Goal: Information Seeking & Learning: Find specific fact

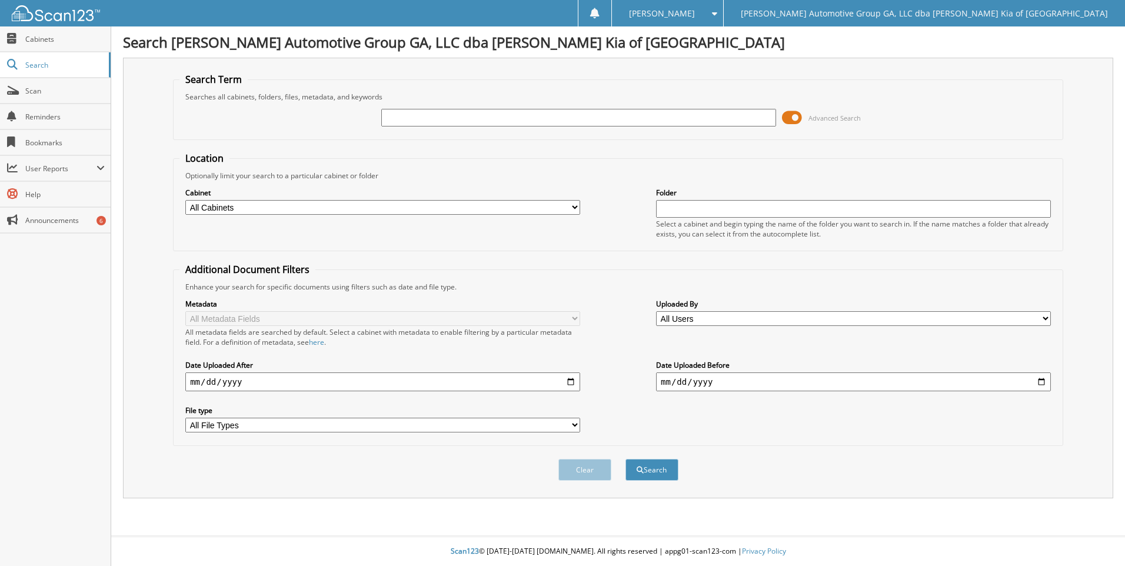
click at [594, 115] on input "text" at bounding box center [578, 118] width 395 height 18
type input "26236"
click at [625, 459] on button "Search" at bounding box center [651, 470] width 53 height 22
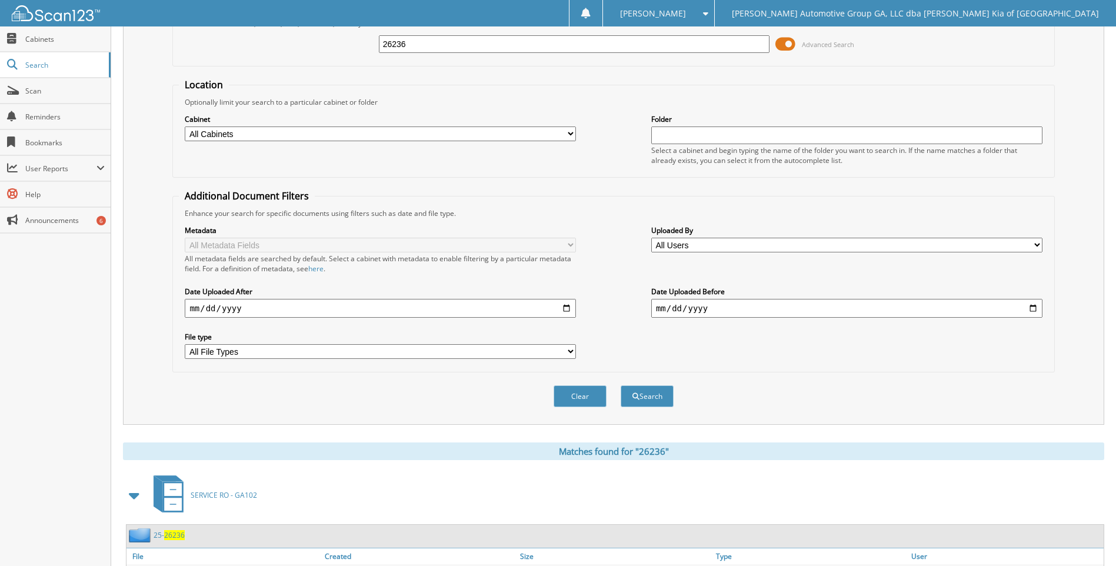
scroll to position [167, 0]
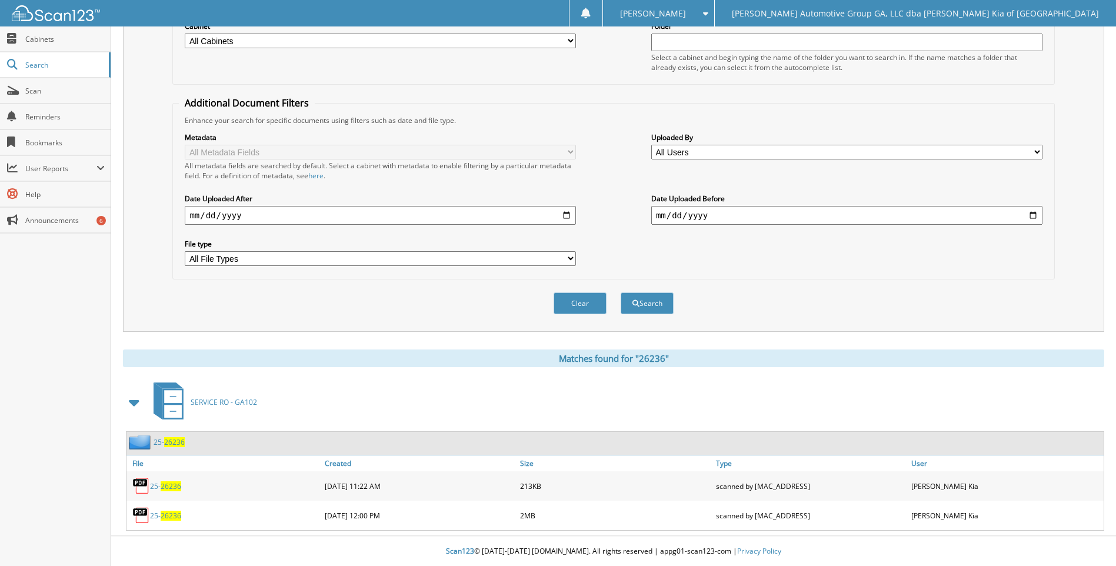
click at [158, 513] on link "25- 26236" at bounding box center [165, 516] width 31 height 10
click at [164, 487] on span "26236" at bounding box center [171, 486] width 21 height 10
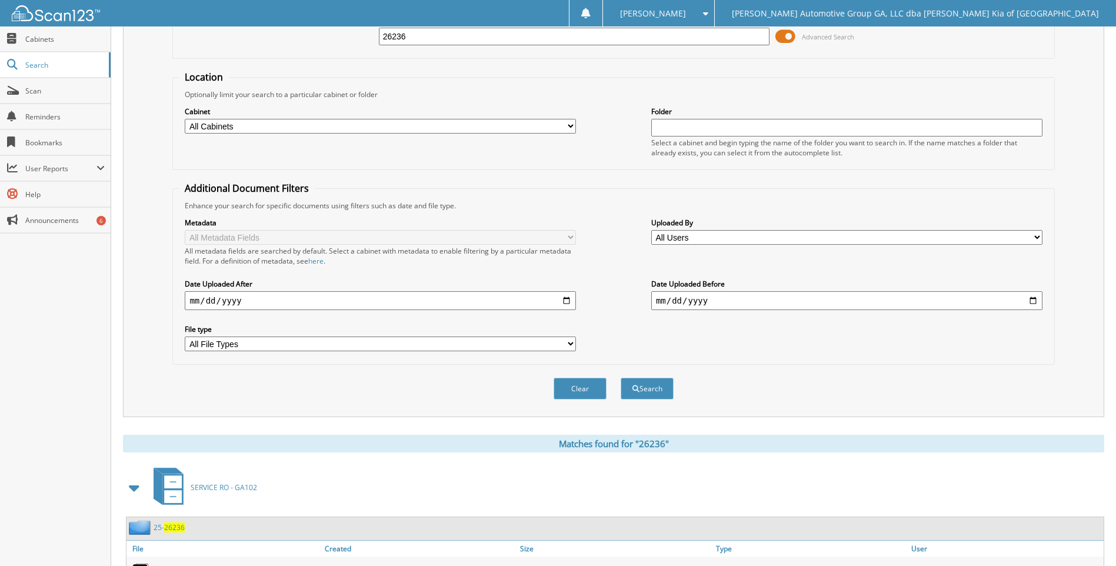
scroll to position [0, 0]
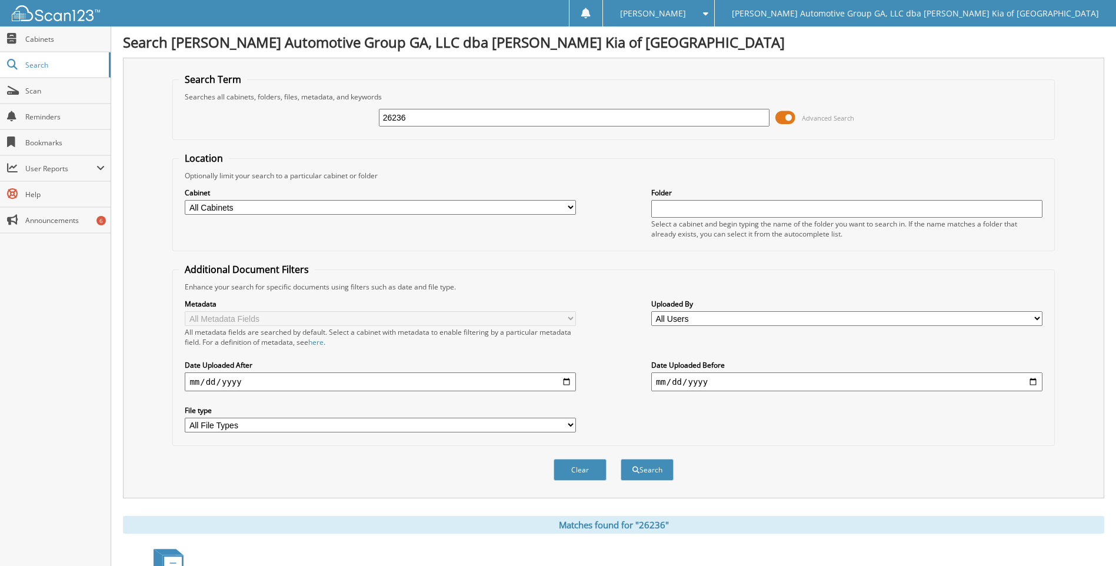
click at [459, 122] on input "26236" at bounding box center [574, 118] width 391 height 18
type input "25260"
click at [621, 459] on button "Search" at bounding box center [647, 470] width 53 height 22
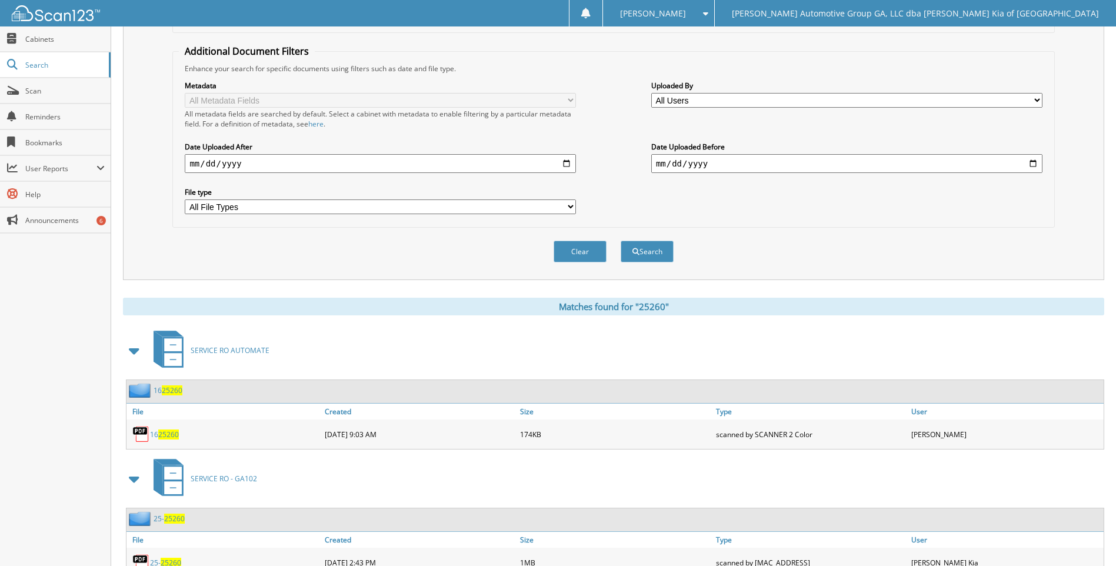
scroll to position [342, 0]
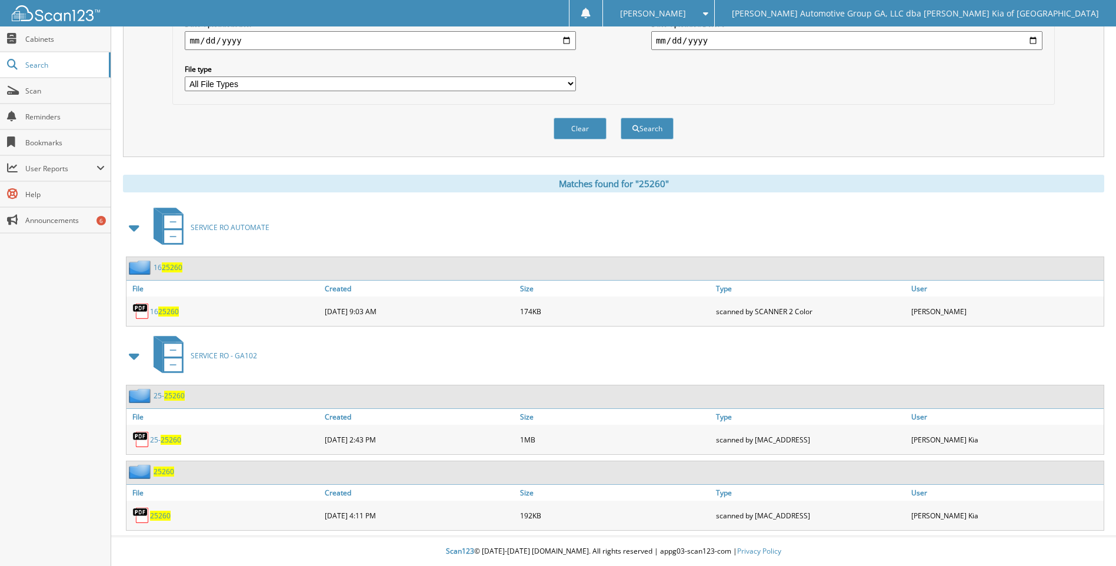
click at [164, 439] on span "25260" at bounding box center [171, 440] width 21 height 10
